Goal: Answer question/provide support

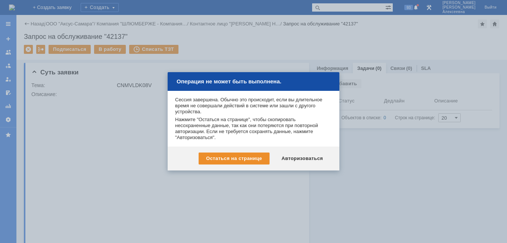
click at [300, 157] on div "Авторизоваться" at bounding box center [302, 158] width 56 height 12
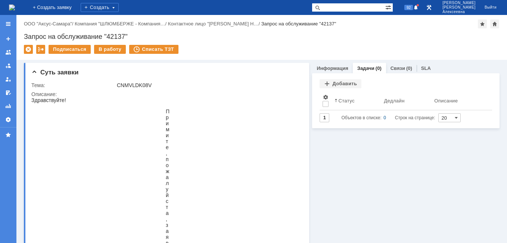
click at [15, 7] on img at bounding box center [12, 7] width 6 height 6
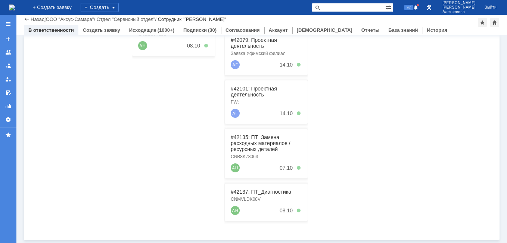
scroll to position [78, 0]
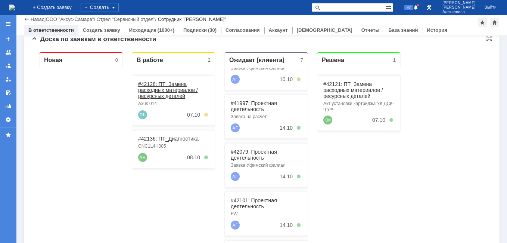
click at [156, 88] on link "#42128: ПТ_Замена расходных материалов / ресурсных деталей" at bounding box center [168, 90] width 60 height 18
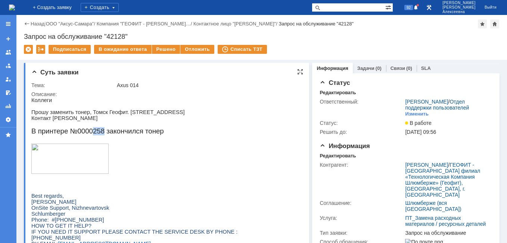
drag, startPoint x: 104, startPoint y: 136, endPoint x: 93, endPoint y: 136, distance: 10.5
click at [93, 135] on span "В принтере №0000258 закончился тонер" at bounding box center [97, 131] width 132 height 8
drag, startPoint x: 93, startPoint y: 136, endPoint x: 101, endPoint y: 133, distance: 8.4
copy span "258"
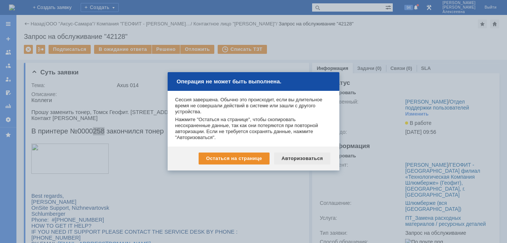
click at [297, 156] on div "Авторизоваться" at bounding box center [302, 158] width 56 height 12
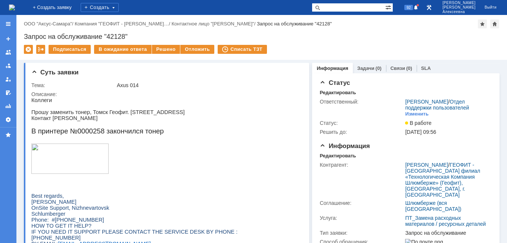
click at [360, 4] on input "text" at bounding box center [349, 7] width 74 height 9
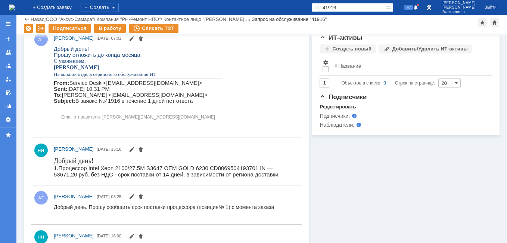
scroll to position [224, 0]
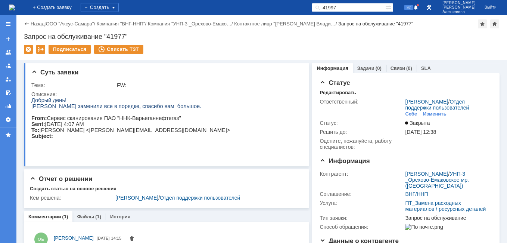
type input "41997"
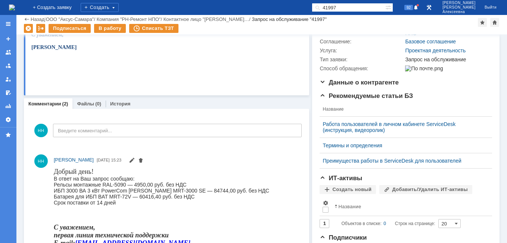
scroll to position [149, 0]
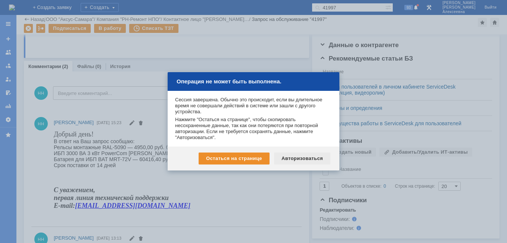
click at [306, 157] on div "Авторизоваться" at bounding box center [302, 158] width 56 height 12
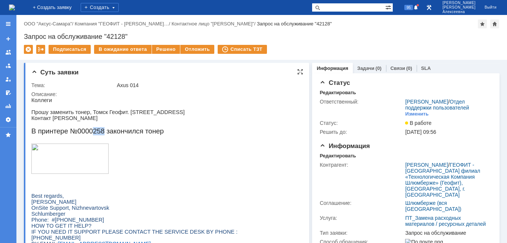
drag, startPoint x: 103, startPoint y: 136, endPoint x: 94, endPoint y: 134, distance: 9.5
click at [94, 134] on span "В принтере №0000258 закончился тонер" at bounding box center [97, 131] width 132 height 8
copy span "258"
click at [361, 68] on link "Задачи" at bounding box center [365, 68] width 17 height 6
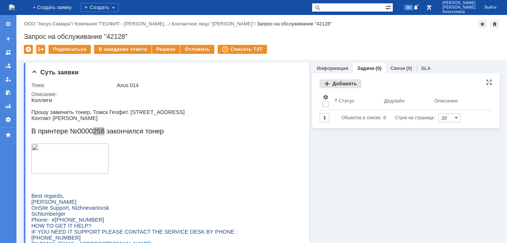
click at [339, 82] on div "Добавить" at bounding box center [340, 83] width 42 height 9
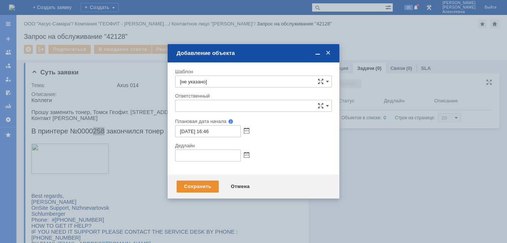
type input "[не указано]"
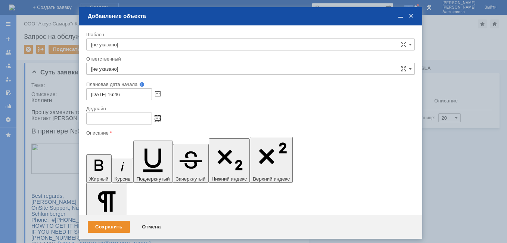
click at [157, 116] on span at bounding box center [158, 118] width 6 height 6
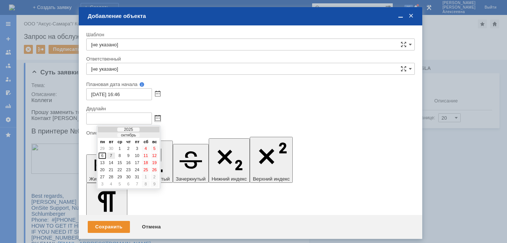
click at [113, 153] on div "7" at bounding box center [110, 155] width 7 height 6
type input "07.10.2025 16:46"
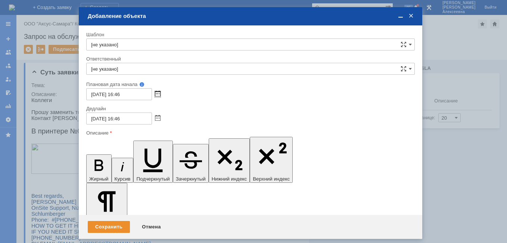
click at [158, 94] on span at bounding box center [158, 94] width 6 height 6
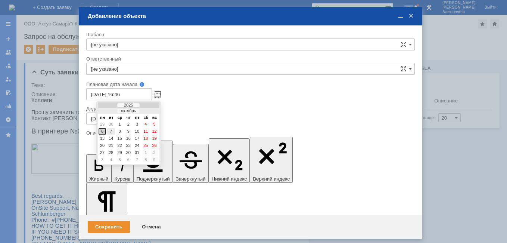
click at [111, 131] on div "7" at bounding box center [110, 131] width 7 height 6
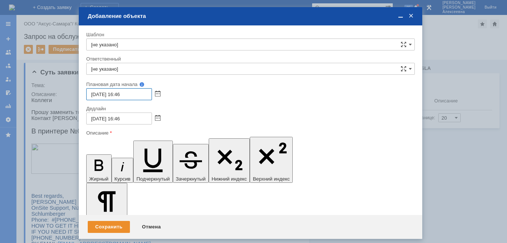
click at [122, 93] on input "07.10.2025 16:46" at bounding box center [119, 94] width 66 height 12
click at [132, 96] on input "07.10.2025 09:46" at bounding box center [119, 94] width 66 height 12
type input "07.10.2025 09:00"
click at [133, 118] on input "07.10.2025 16:46" at bounding box center [119, 118] width 66 height 12
type input "[DATE] 16:00"
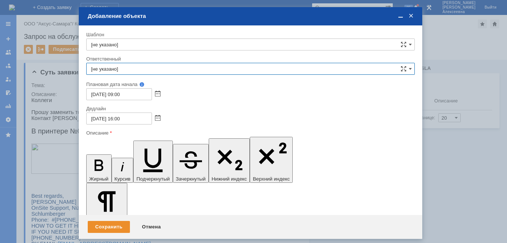
click at [120, 66] on input "[не указано]" at bounding box center [250, 69] width 328 height 12
type input "k"
click at [123, 68] on input "text" at bounding box center [250, 69] width 328 height 12
click at [127, 122] on span "Лаптев Дмитрий" at bounding box center [250, 123] width 319 height 6
type input "Лаптев Дмитрий"
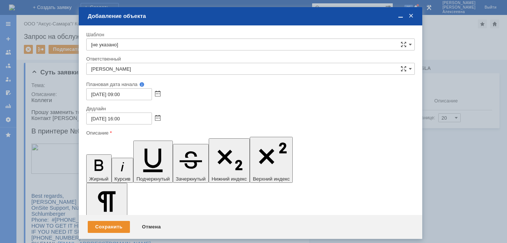
scroll to position [45, 2]
drag, startPoint x: 153, startPoint y: 2139, endPoint x: 115, endPoint y: 2134, distance: 38.8
drag, startPoint x: 118, startPoint y: 2134, endPoint x: 94, endPoint y: 2134, distance: 24.3
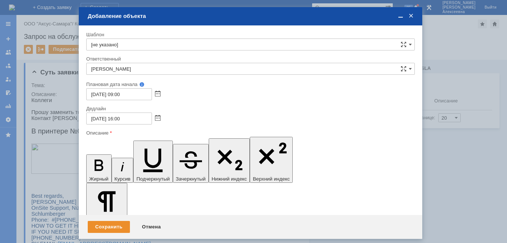
click at [91, 155] on icon "button" at bounding box center [98, 164] width 19 height 19
click at [400, 16] on span at bounding box center [400, 16] width 7 height 7
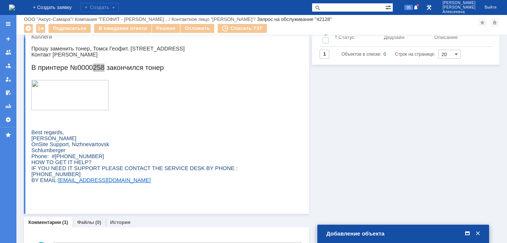
scroll to position [75, 0]
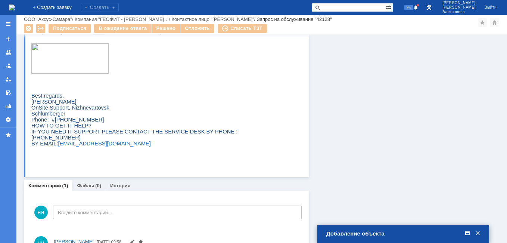
click at [466, 232] on span at bounding box center [467, 233] width 7 height 7
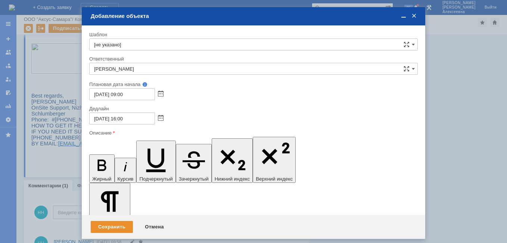
drag, startPoint x: 171, startPoint y: 2142, endPoint x: 95, endPoint y: 2142, distance: 75.8
click at [94, 155] on icon "button" at bounding box center [101, 164] width 19 height 19
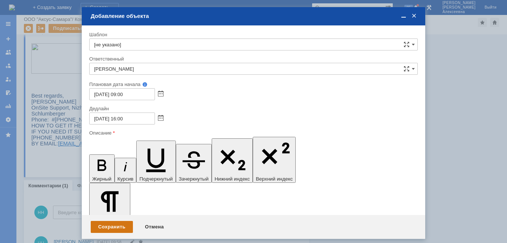
click at [116, 221] on div "Сохранить" at bounding box center [112, 227] width 42 height 12
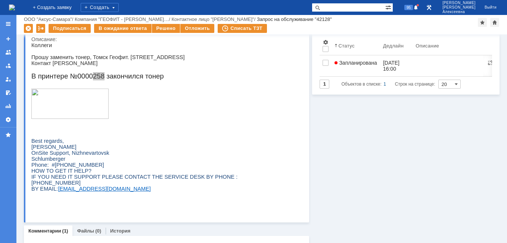
scroll to position [0, 0]
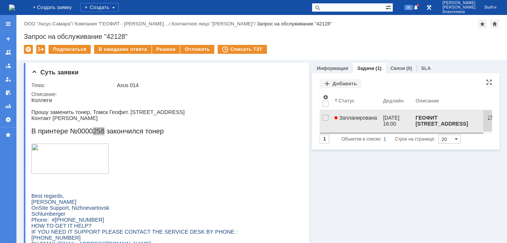
click at [355, 119] on span "Запланирована" at bounding box center [355, 118] width 43 height 6
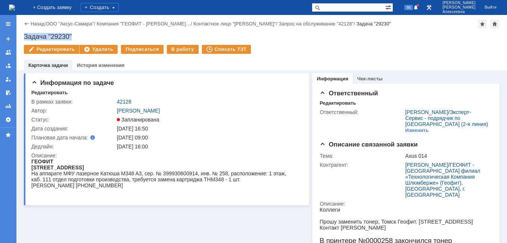
drag, startPoint x: 84, startPoint y: 39, endPoint x: 25, endPoint y: 36, distance: 58.7
click at [25, 36] on div "Задача "29230"" at bounding box center [261, 36] width 475 height 7
copy div "Задача "29230""
click at [350, 9] on input "text" at bounding box center [349, 7] width 74 height 9
paste input "28822"
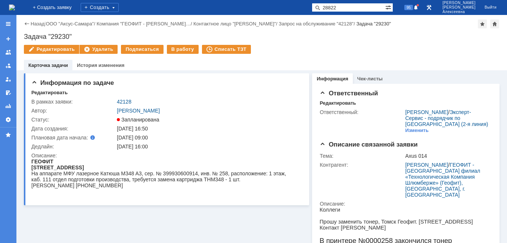
type input "28822"
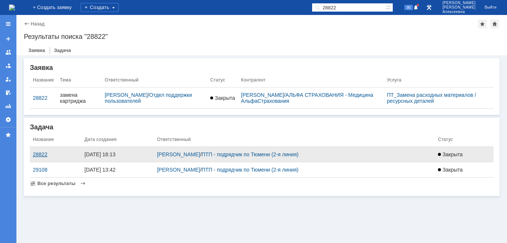
click at [41, 155] on div "28822" at bounding box center [56, 154] width 46 height 6
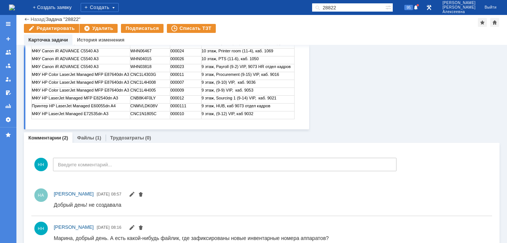
scroll to position [231, 0]
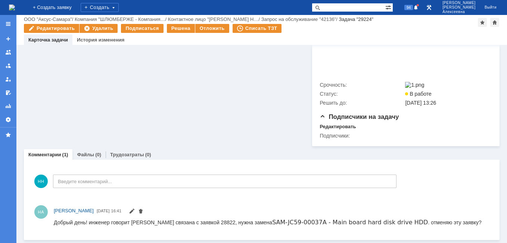
scroll to position [2688, 0]
click at [331, 222] on link "SAM-JC59-00037A - Main board hard disk drive HDD" at bounding box center [350, 221] width 156 height 7
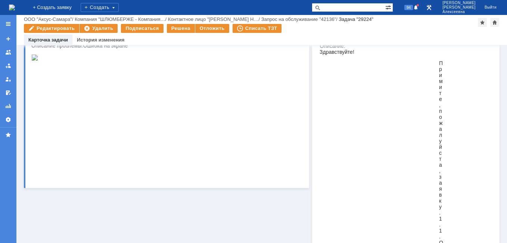
scroll to position [0, 0]
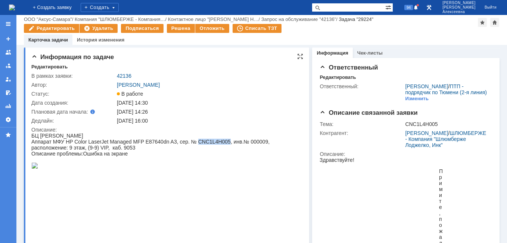
drag, startPoint x: 227, startPoint y: 141, endPoint x: 197, endPoint y: 141, distance: 29.9
click at [197, 141] on div "Аппарат МФУ HP Color LaserJet Managed MFP E87640dn A3, сер. № CNC1L4H005, инв.№…" at bounding box center [163, 144] width 265 height 12
copy div "CNC1L4H005"
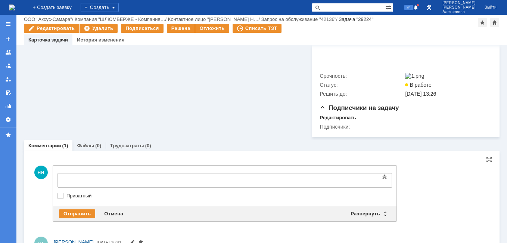
scroll to position [0, 0]
click at [381, 218] on div "Развернуть" at bounding box center [368, 213] width 44 height 9
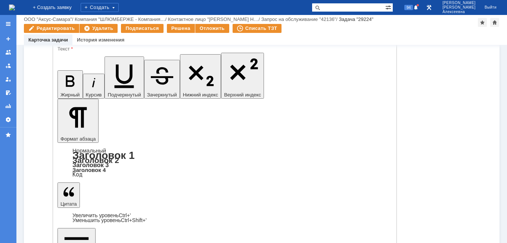
scroll to position [2840, 0]
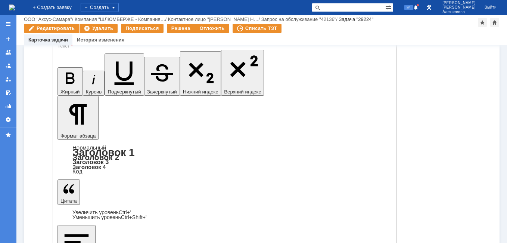
drag, startPoint x: 210, startPoint y: 2220, endPoint x: 194, endPoint y: 2221, distance: 15.7
drag, startPoint x: 194, startPoint y: 2221, endPoint x: 199, endPoint y: 2219, distance: 5.2
copy div "28822,"
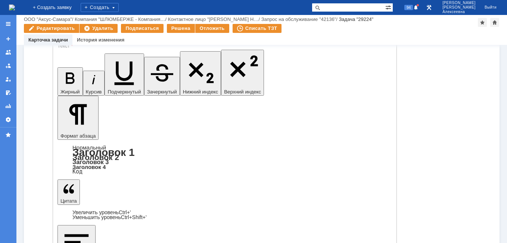
drag, startPoint x: 218, startPoint y: 2072, endPoint x: 205, endPoint y: 2074, distance: 13.5
copy span "28822"
click at [349, 6] on input "text" at bounding box center [349, 7] width 74 height 9
paste input "28822"
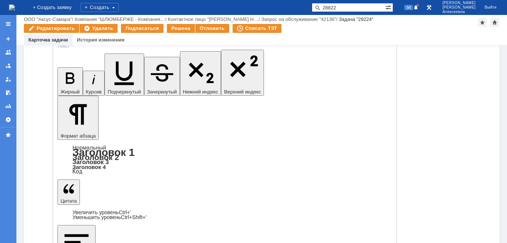
type input "28822"
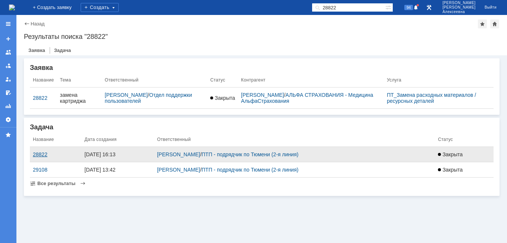
click at [34, 155] on div "28822" at bounding box center [56, 154] width 46 height 6
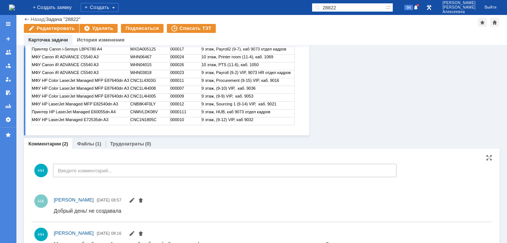
scroll to position [231, 0]
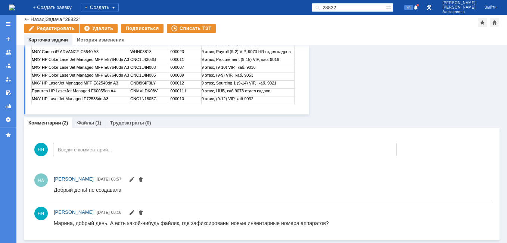
drag, startPoint x: 81, startPoint y: 123, endPoint x: 50, endPoint y: 106, distance: 35.9
click at [81, 123] on link "Файлы" at bounding box center [85, 123] width 17 height 6
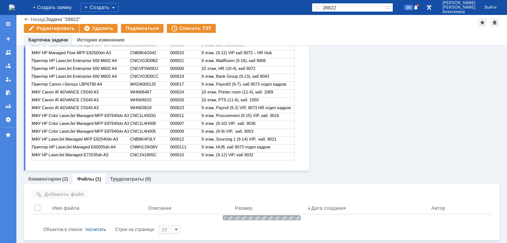
scroll to position [182, 0]
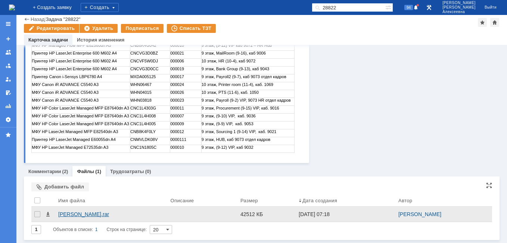
click at [75, 215] on div "Аксус ТО.rar" at bounding box center [111, 214] width 106 height 6
click at [67, 212] on div "Аксус ТО.rar" at bounding box center [111, 214] width 106 height 6
